Goal: Task Accomplishment & Management: Complete application form

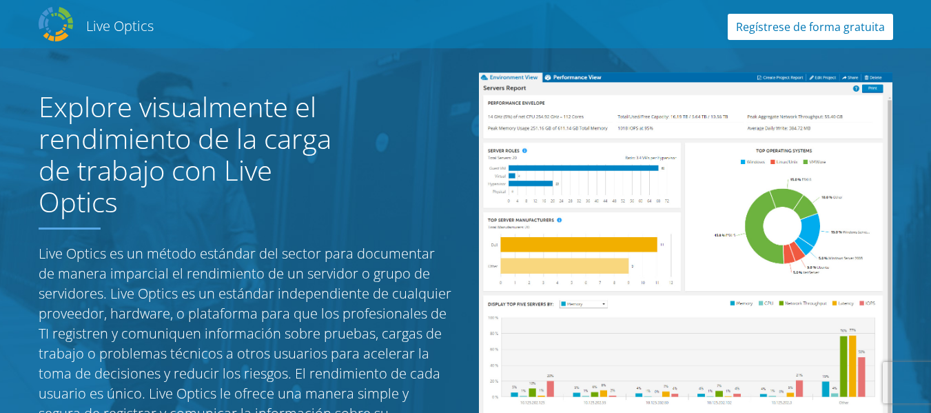
click at [786, 28] on link "Regístrese de forma gratuita" at bounding box center [810, 27] width 165 height 26
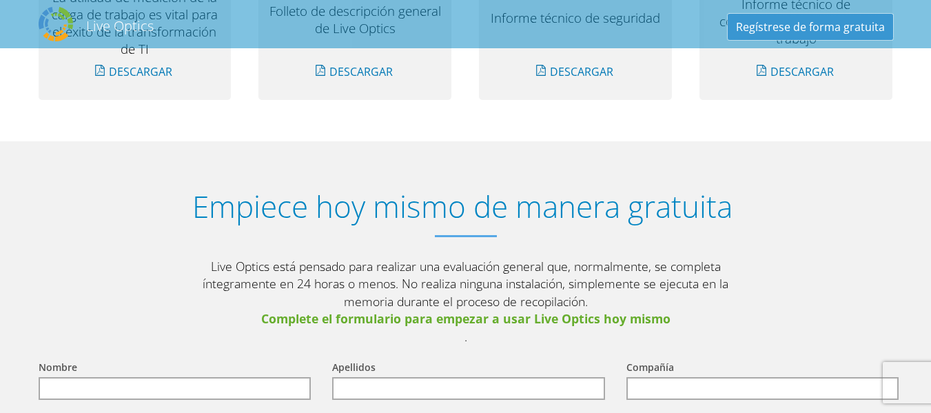
scroll to position [1506, 0]
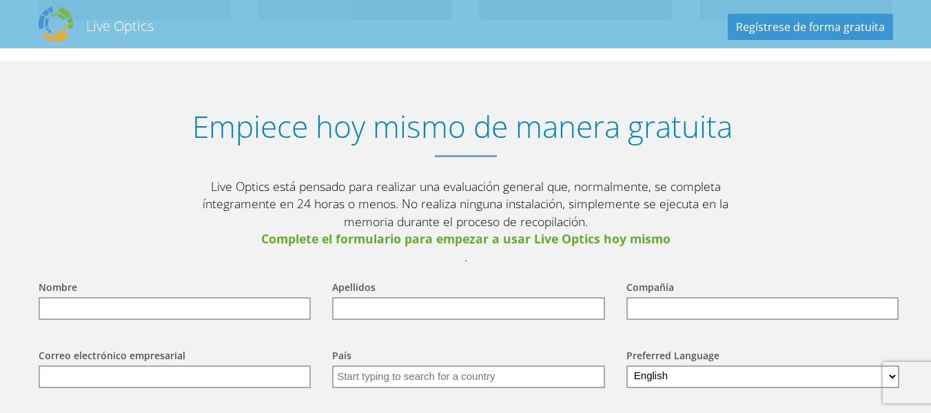
click at [238, 297] on input "text" at bounding box center [175, 308] width 273 height 23
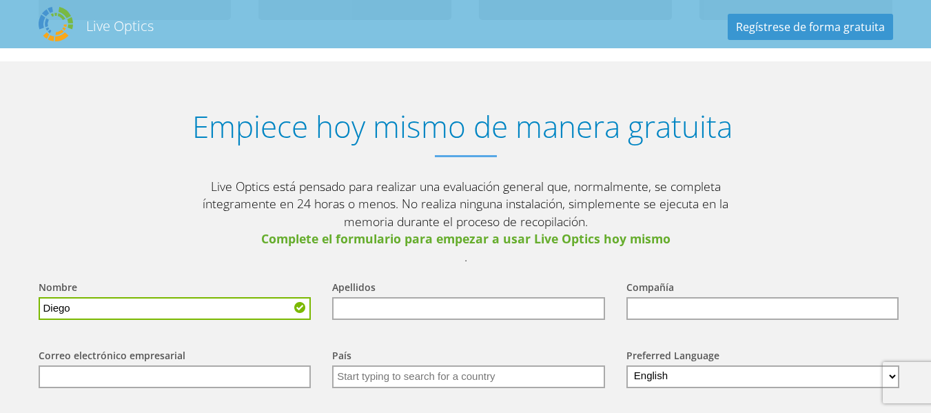
type input "Diego"
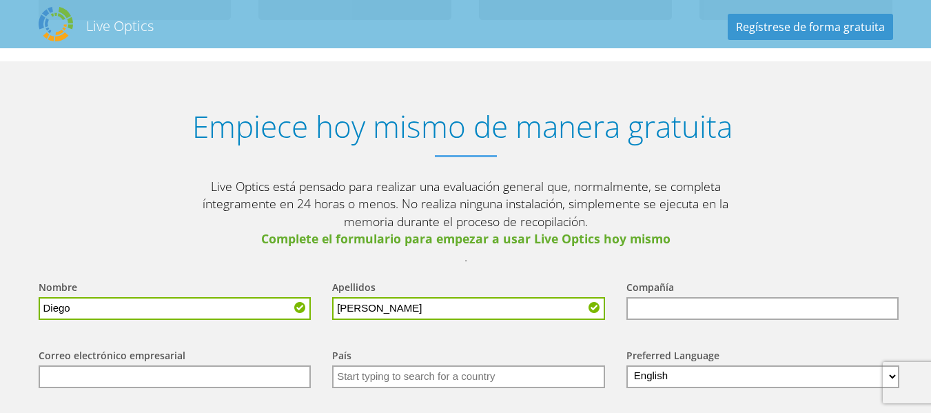
type input "Yepez"
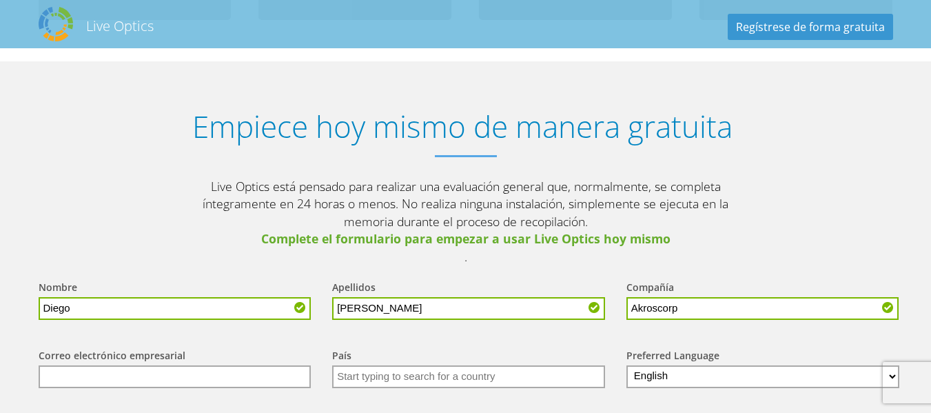
type input "Akroscorp"
click at [132, 365] on input "text" at bounding box center [175, 376] width 273 height 23
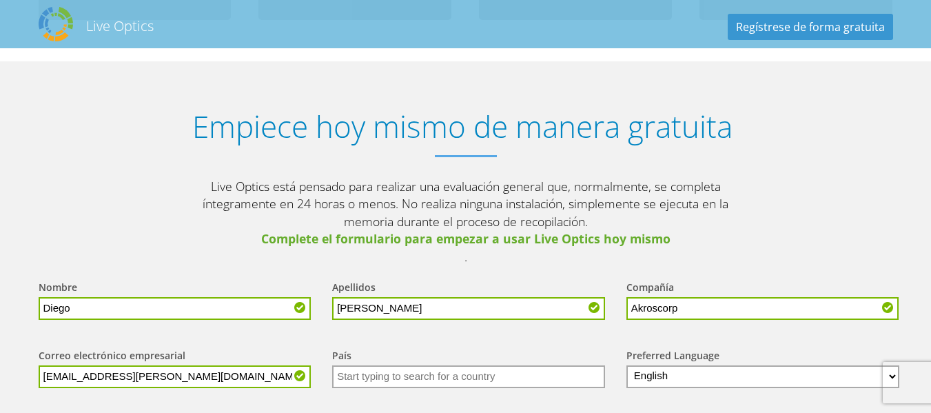
type input "diego.yepez@akroscorp.com"
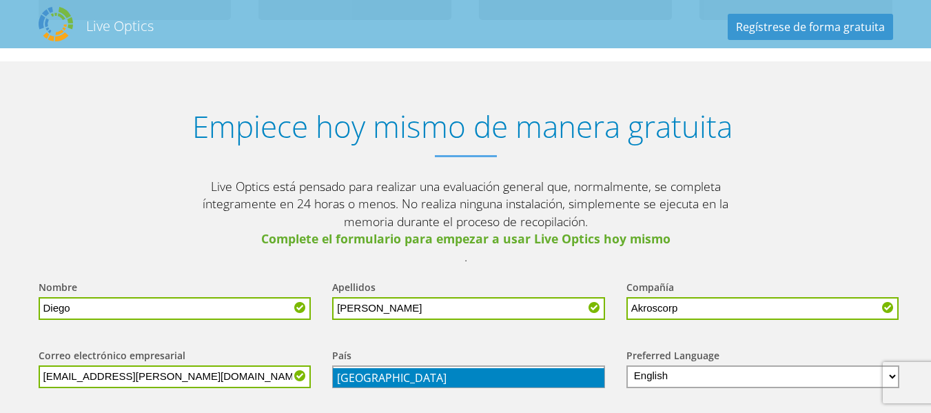
type input "Ecuador"
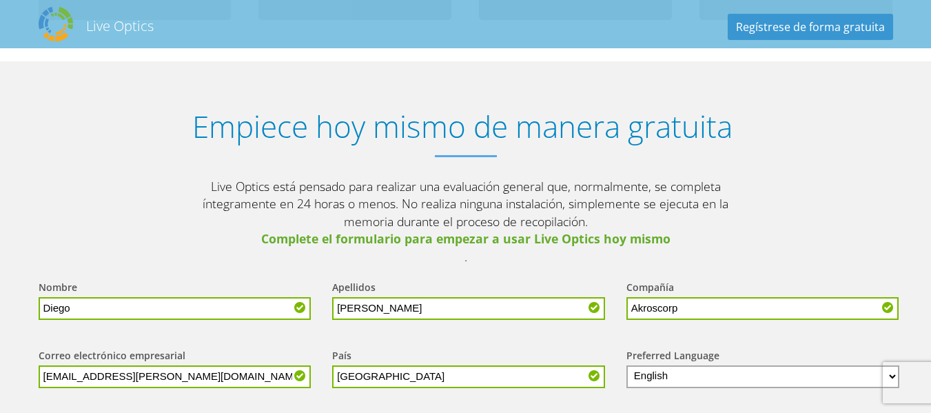
click at [673, 365] on select "English Deutsch Español Français Italiano Polski Português Русский 한국어 中文 日本語" at bounding box center [763, 376] width 274 height 23
select select "es-ES"
click at [626, 365] on select "English Deutsch Español Français Italiano Polski Português Русский 한국어 中文 日本語" at bounding box center [763, 376] width 274 height 23
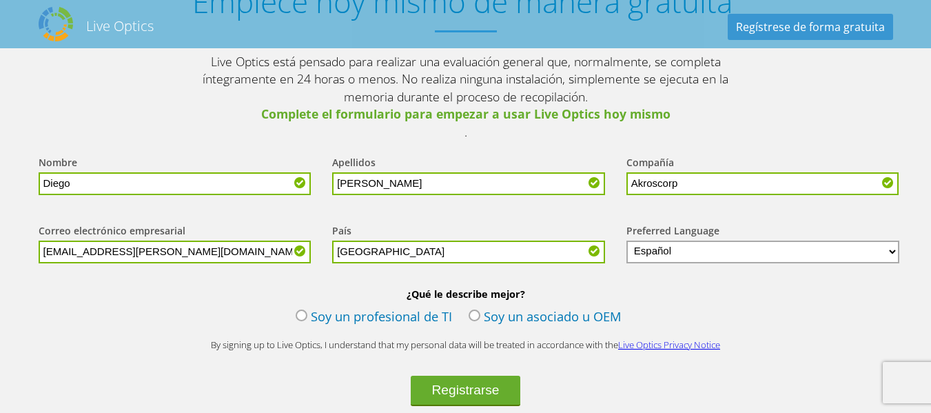
scroll to position [1643, 0]
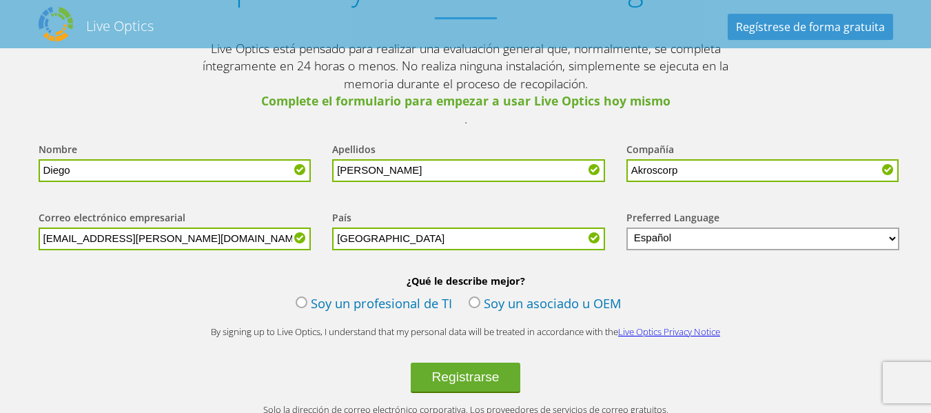
click at [303, 294] on label "Soy un profesional de TI" at bounding box center [374, 304] width 156 height 21
click at [0, 0] on input "Soy un profesional de TI" at bounding box center [0, 0] width 0 height 0
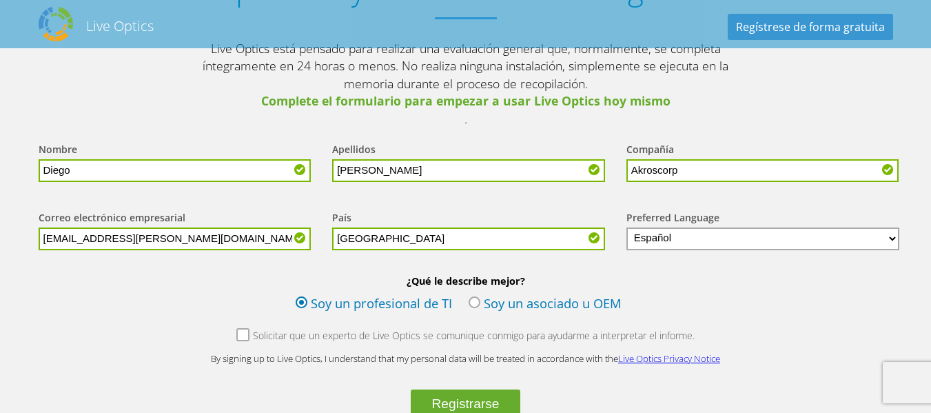
click at [245, 329] on label "Solicitar que un experto de Live Optics se comunique conmigo para ayudarme a in…" at bounding box center [465, 337] width 458 height 17
click at [0, 0] on input "Solicitar que un experto de Live Optics se comunique conmigo para ayudarme a in…" at bounding box center [0, 0] width 0 height 0
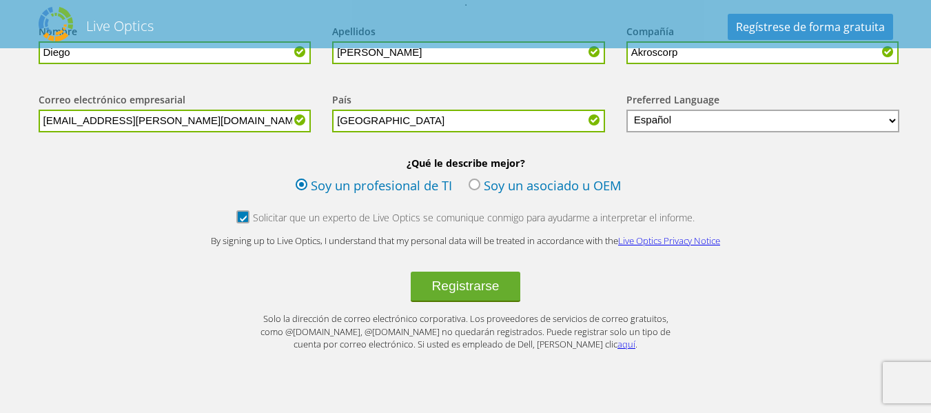
scroll to position [1781, 0]
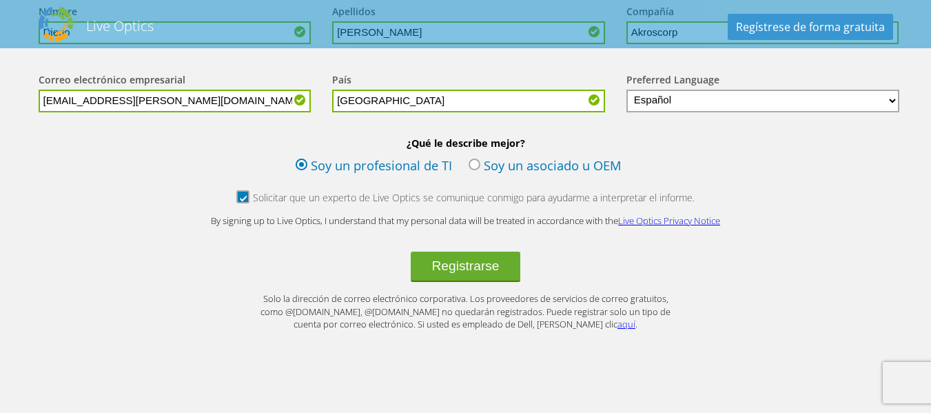
click at [243, 191] on label "Solicitar que un experto de Live Optics se comunique conmigo para ayudarme a in…" at bounding box center [465, 199] width 458 height 17
click at [0, 0] on input "Solicitar que un experto de Live Optics se comunique conmigo para ayudarme a in…" at bounding box center [0, 0] width 0 height 0
click at [464, 252] on button "Registrarse" at bounding box center [465, 267] width 109 height 30
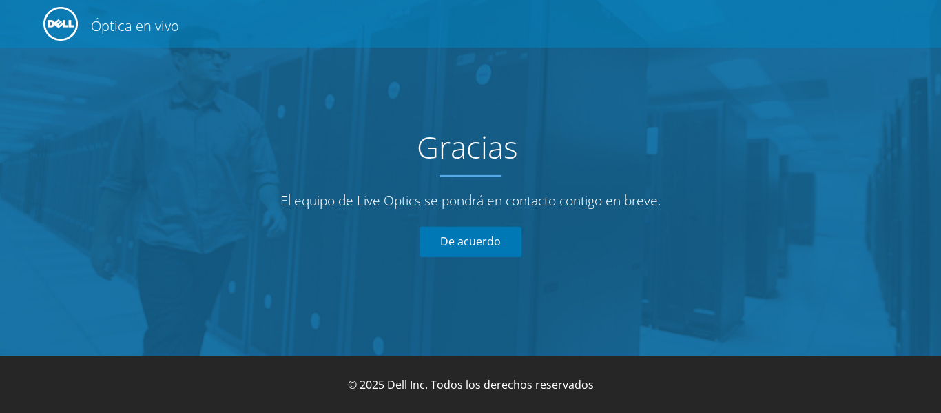
click at [478, 238] on font "De acuerdo" at bounding box center [470, 241] width 61 height 15
